Goal: Answer question/provide support: Share knowledge or assist other users

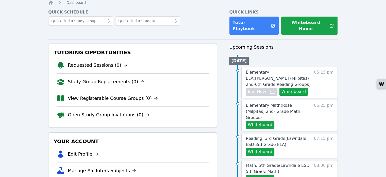
scroll to position [25, 0]
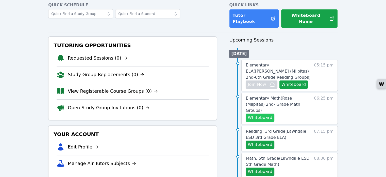
click at [256, 113] on button "Whiteboard" at bounding box center [260, 117] width 29 height 8
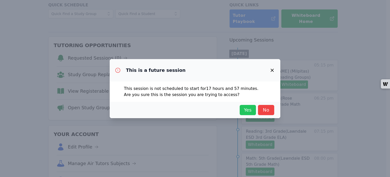
click at [252, 109] on span "Yes" at bounding box center [247, 109] width 11 height 7
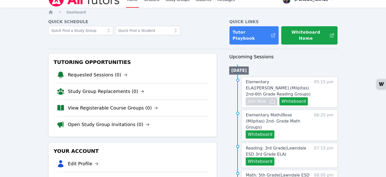
scroll to position [0, 0]
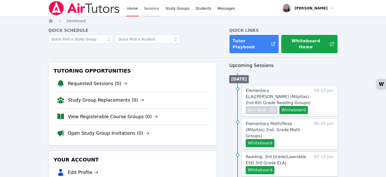
click at [152, 9] on link "Sessions" at bounding box center [152, 8] width 18 height 16
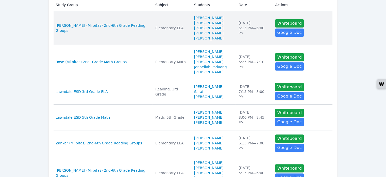
scroll to position [102, 0]
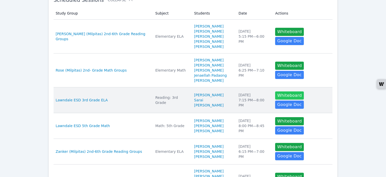
click at [283, 96] on button "Whiteboard" at bounding box center [289, 95] width 29 height 8
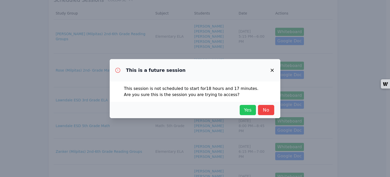
click at [251, 112] on span "Yes" at bounding box center [247, 109] width 11 height 7
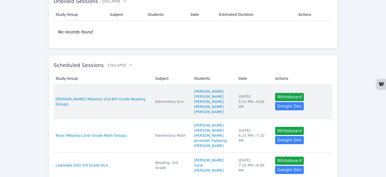
scroll to position [0, 0]
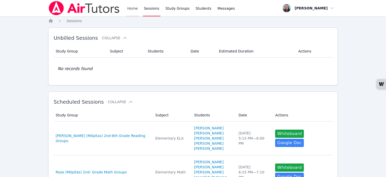
click at [132, 9] on link "Home" at bounding box center [132, 8] width 12 height 16
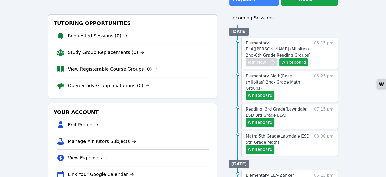
scroll to position [51, 0]
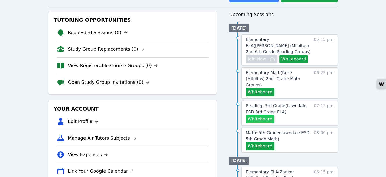
click at [266, 115] on button "Whiteboard" at bounding box center [260, 119] width 29 height 8
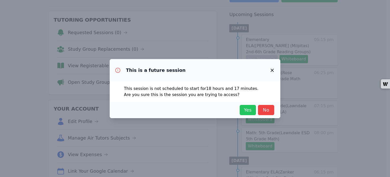
click at [244, 109] on span "Yes" at bounding box center [247, 109] width 11 height 7
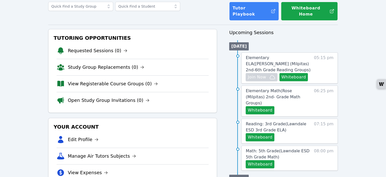
scroll to position [25, 0]
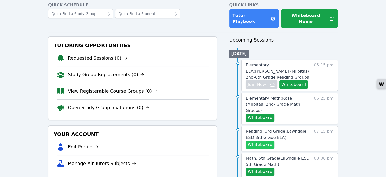
click at [264, 140] on button "Whiteboard" at bounding box center [260, 144] width 29 height 8
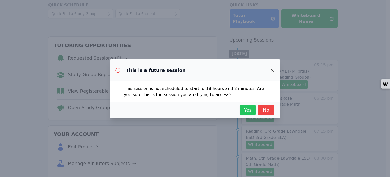
click at [248, 113] on span "Yes" at bounding box center [247, 109] width 11 height 7
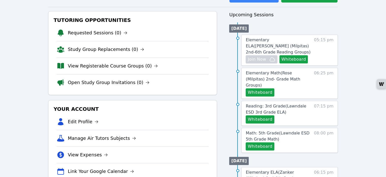
scroll to position [51, 0]
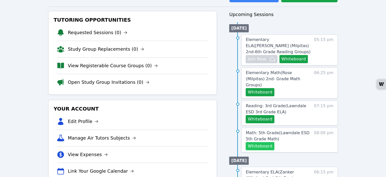
click at [258, 142] on button "Whiteboard" at bounding box center [260, 146] width 29 height 8
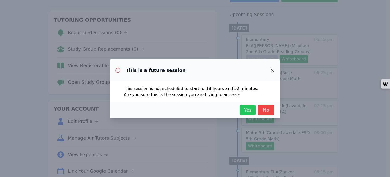
click at [250, 112] on span "Yes" at bounding box center [247, 109] width 11 height 7
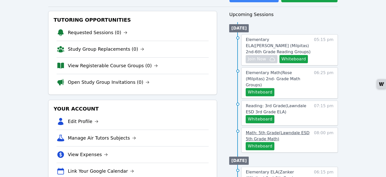
click at [280, 130] on span "Math: 5th Grade ( Lawndale ESD 5th Grade Math )" at bounding box center [278, 135] width 64 height 11
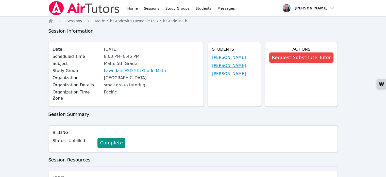
click at [226, 66] on link "[PERSON_NAME]" at bounding box center [229, 65] width 34 height 6
click at [235, 75] on link "[PERSON_NAME]" at bounding box center [229, 74] width 34 height 6
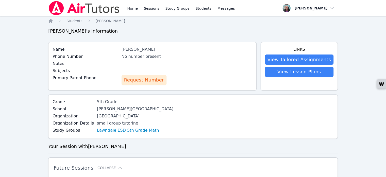
click at [154, 81] on span "Request Number" at bounding box center [144, 79] width 40 height 7
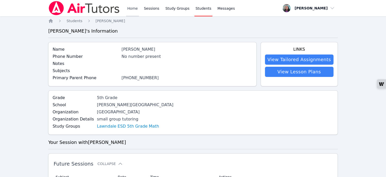
click at [134, 8] on link "Home" at bounding box center [132, 8] width 12 height 16
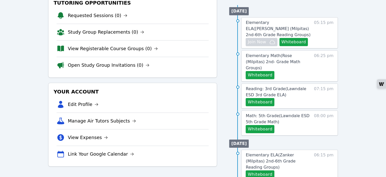
scroll to position [76, 0]
